Goal: Navigation & Orientation: Find specific page/section

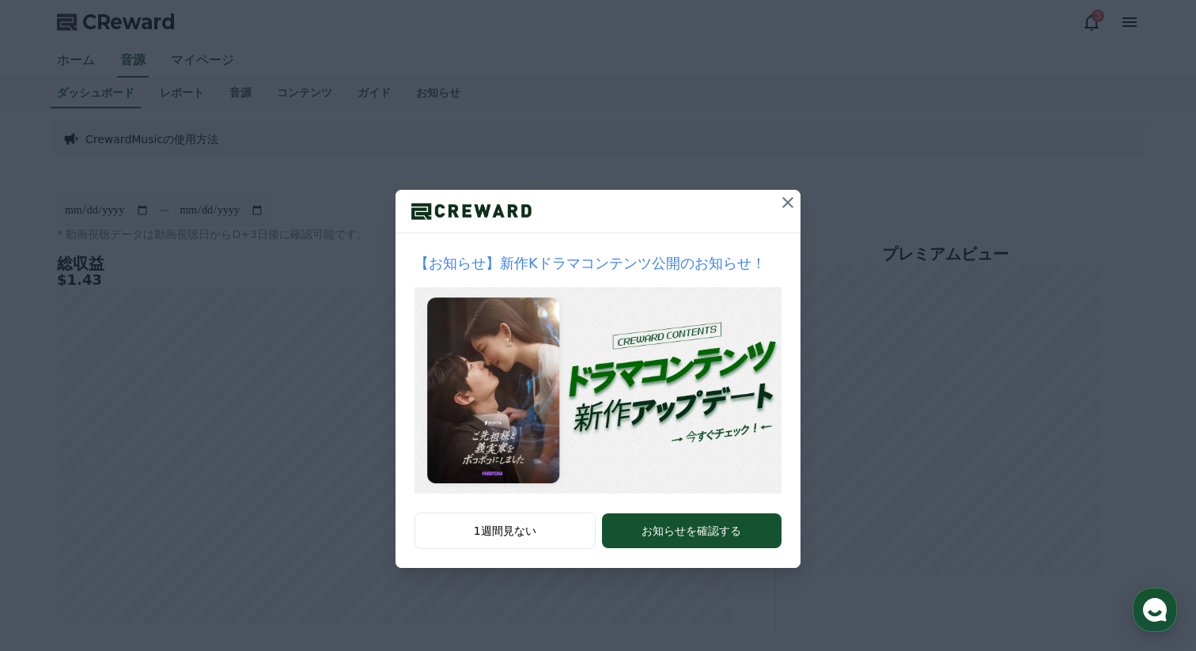
click at [789, 200] on icon at bounding box center [787, 202] width 11 height 11
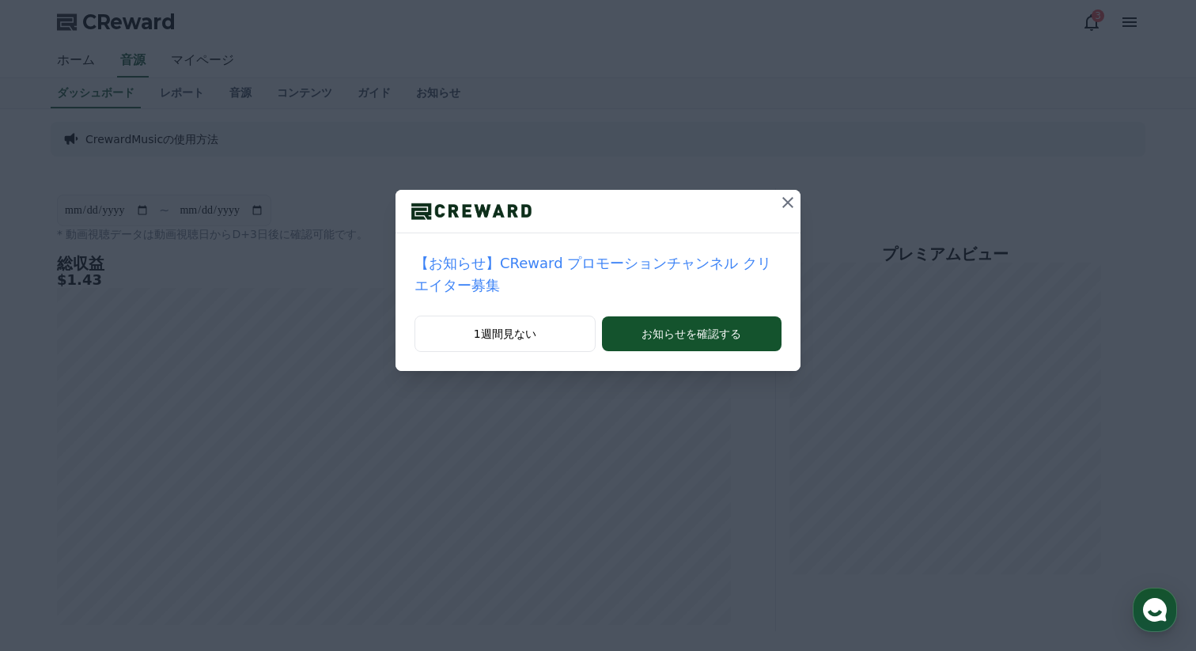
click at [786, 207] on icon at bounding box center [787, 202] width 19 height 19
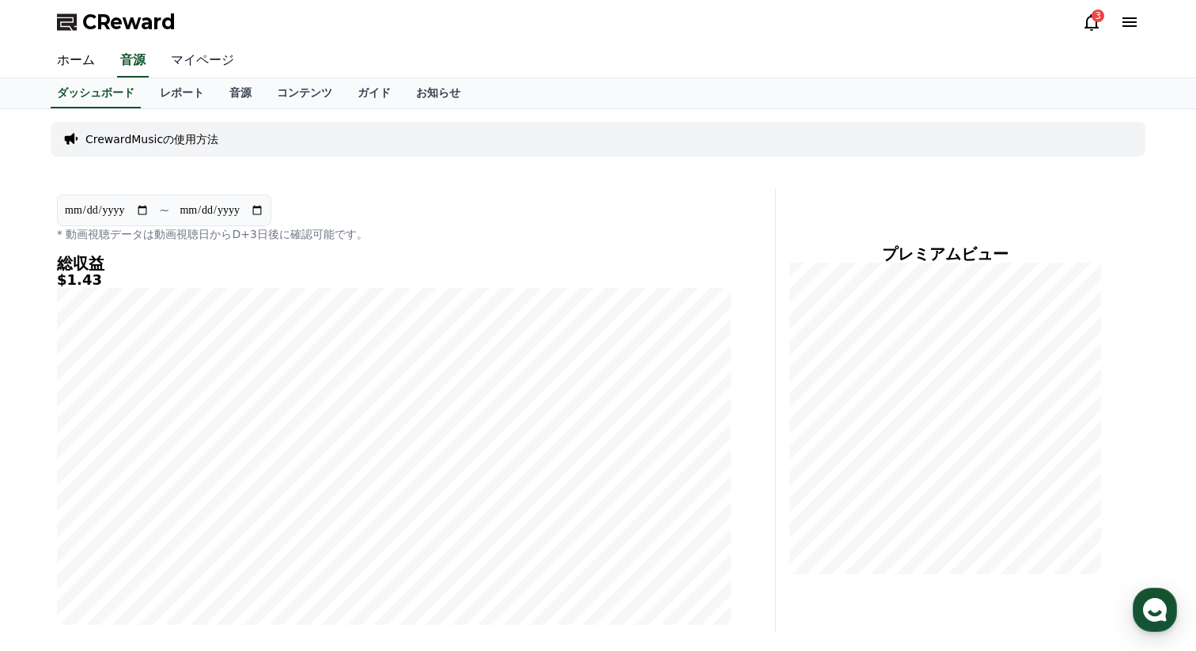
click at [203, 64] on link "マイページ" at bounding box center [202, 60] width 89 height 33
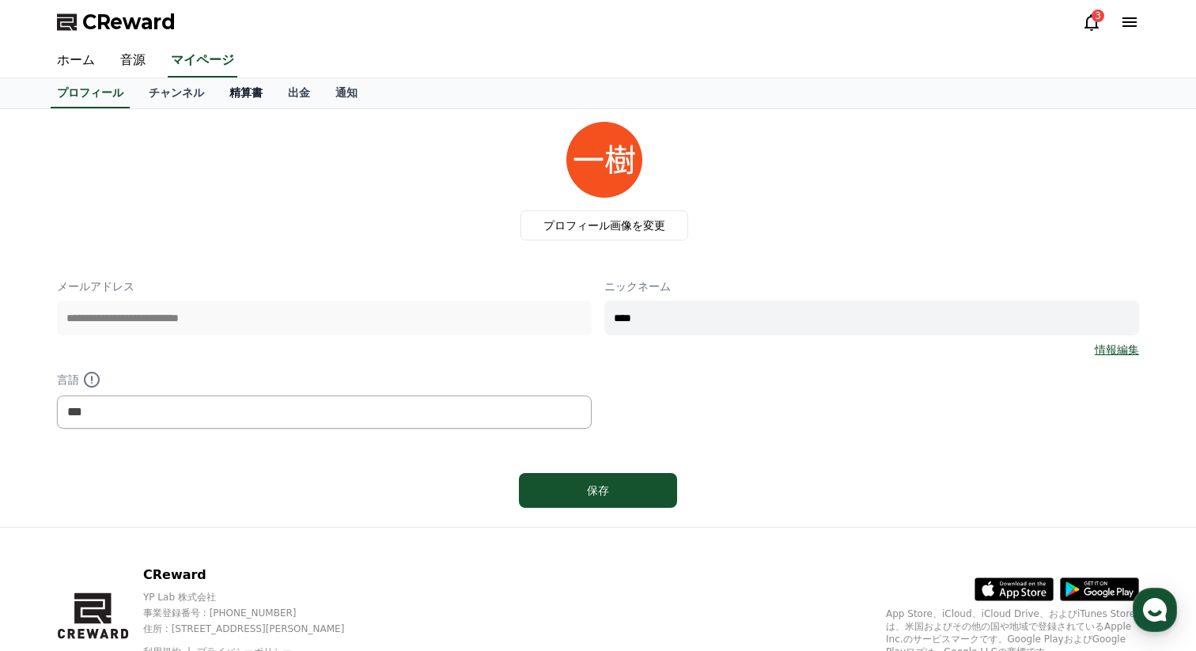
click at [254, 96] on link "精算書" at bounding box center [246, 93] width 59 height 30
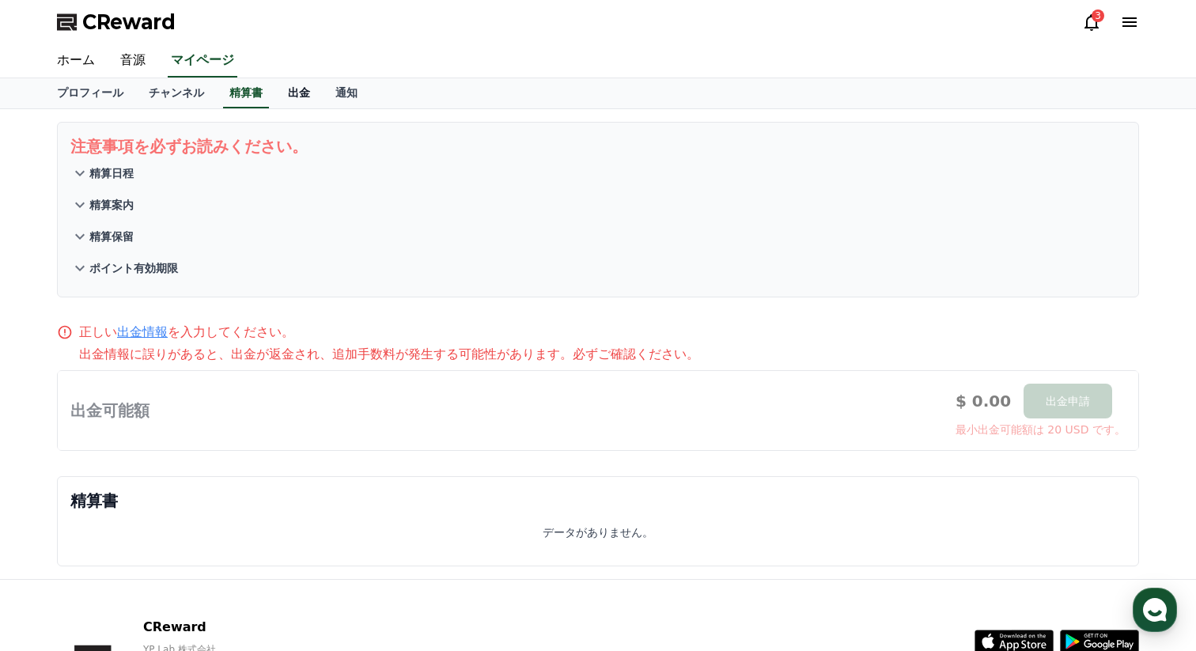
click at [286, 95] on link "出金" at bounding box center [298, 93] width 47 height 30
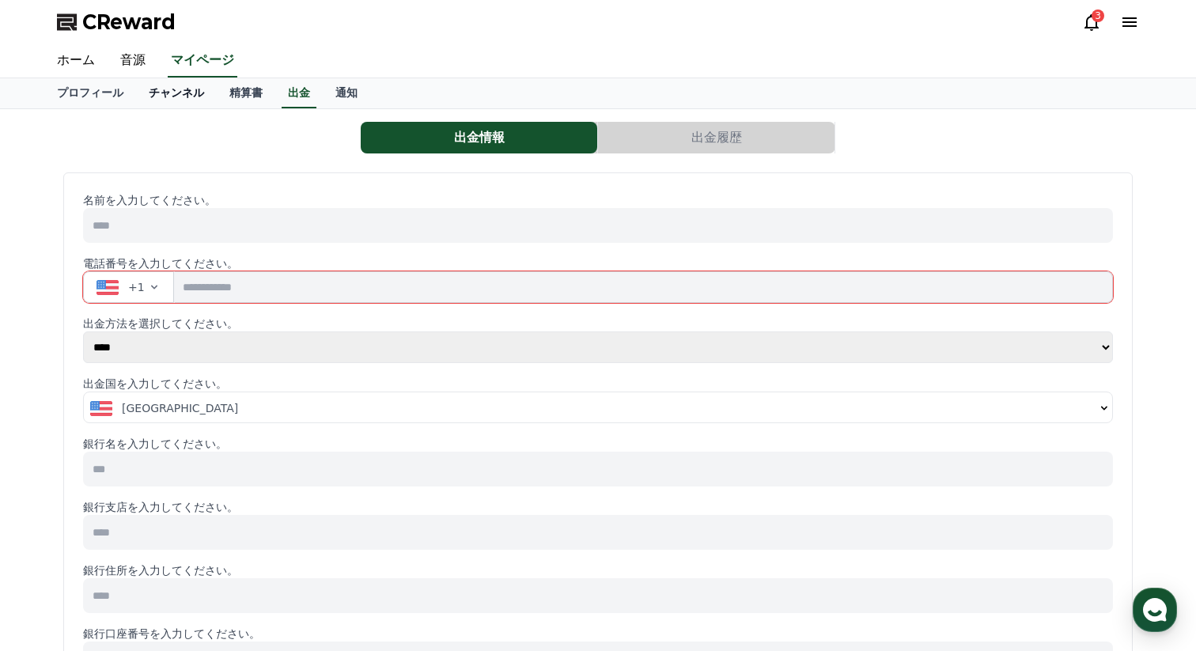
click at [182, 97] on link "チャンネル" at bounding box center [176, 93] width 81 height 30
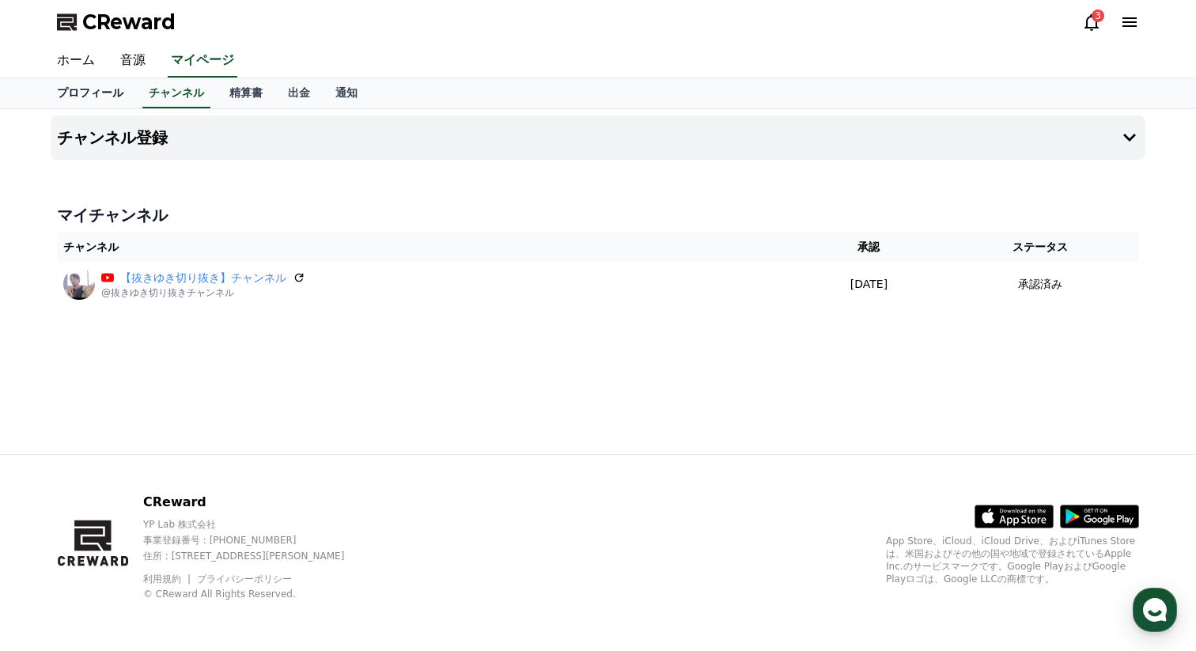
click at [108, 93] on link "プロフィール" at bounding box center [90, 93] width 92 height 30
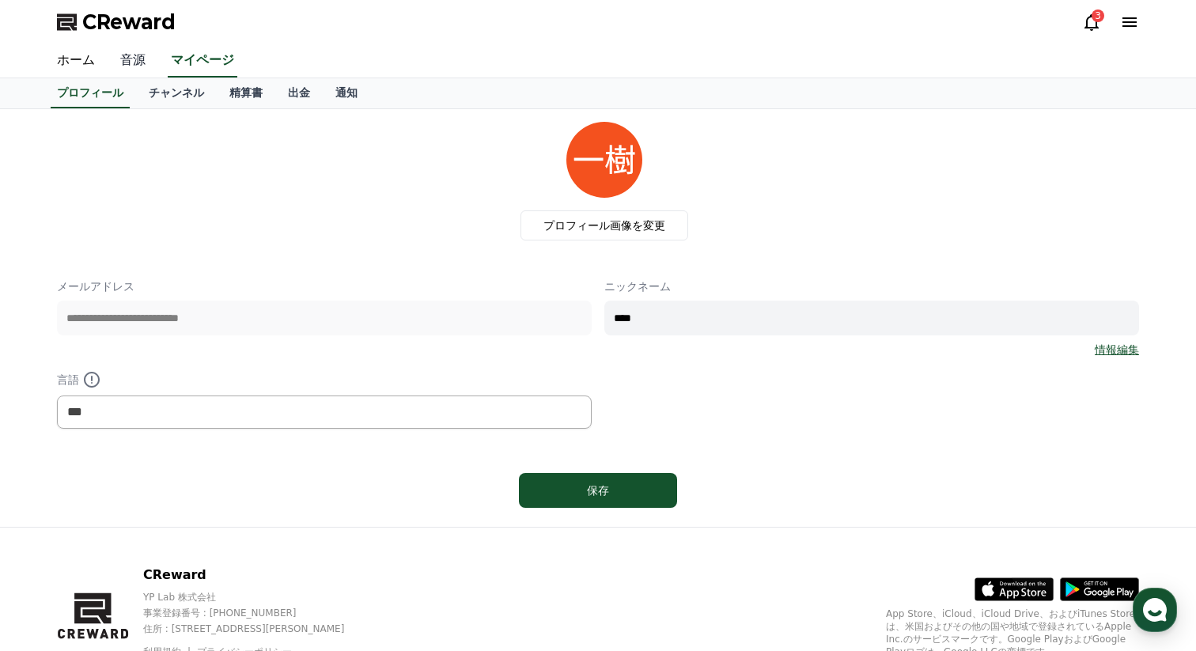
click at [139, 54] on link "音源" at bounding box center [133, 60] width 51 height 33
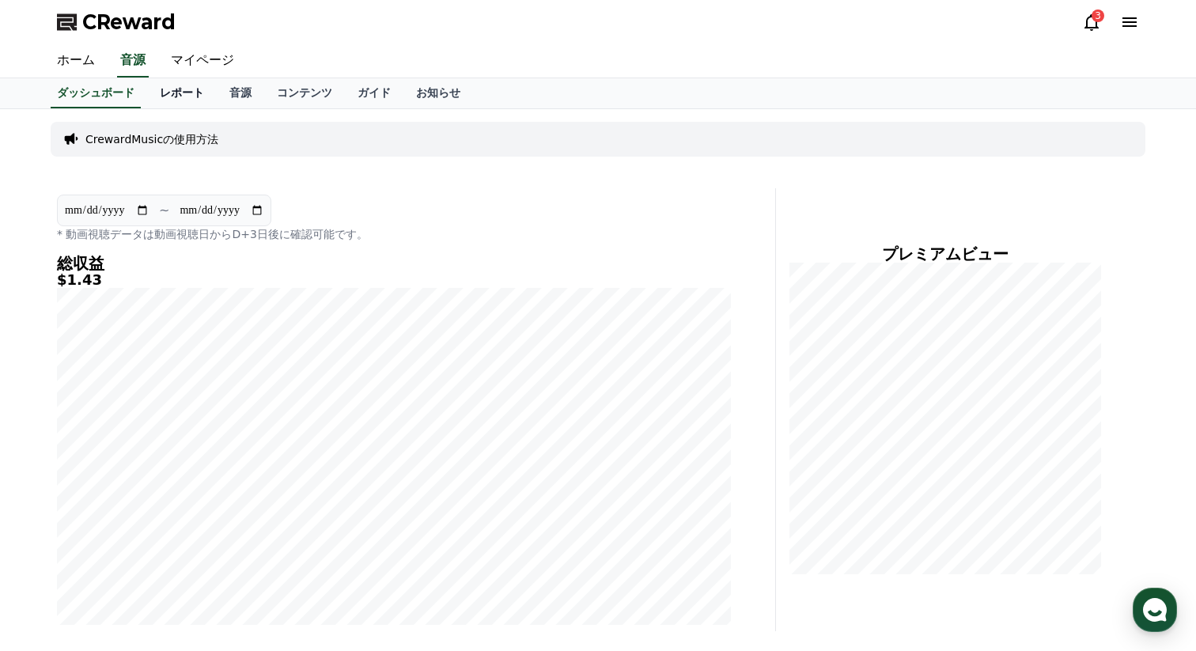
click at [201, 105] on link "レポート" at bounding box center [182, 93] width 70 height 30
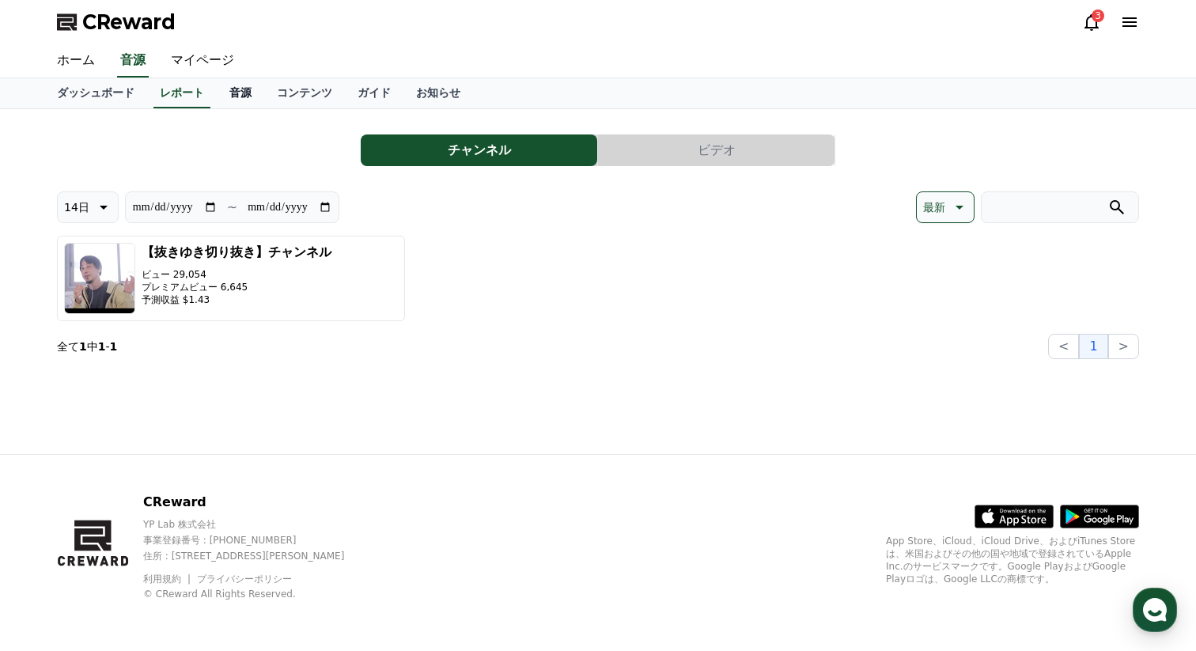
click at [242, 101] on link "音源" at bounding box center [240, 93] width 47 height 30
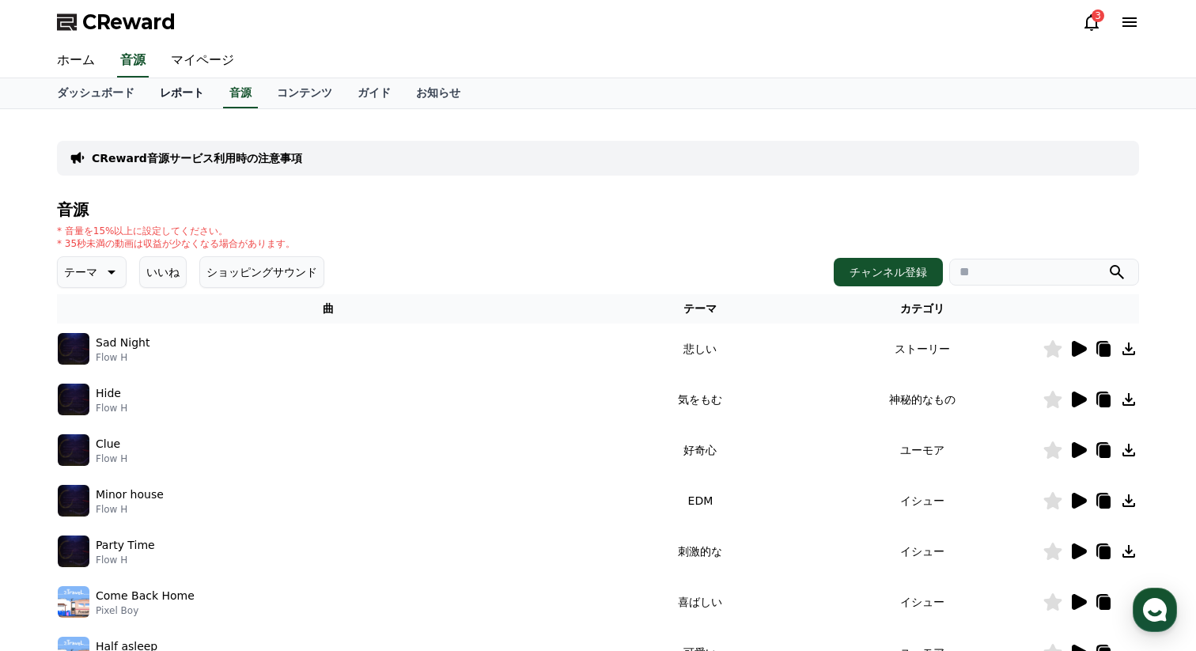
click at [180, 97] on link "レポート" at bounding box center [182, 93] width 70 height 30
